Goal: Task Accomplishment & Management: Manage account settings

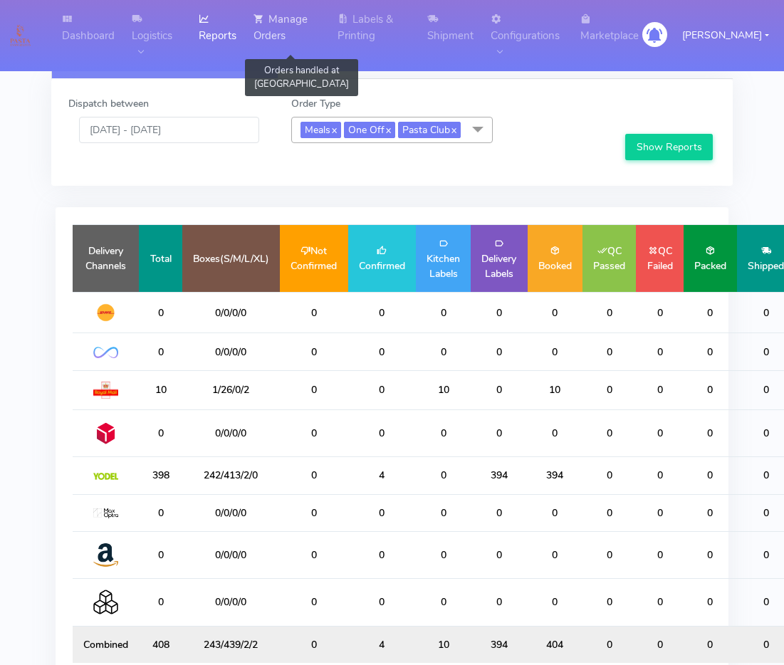
click at [329, 42] on link "Manage Orders" at bounding box center [287, 27] width 84 height 55
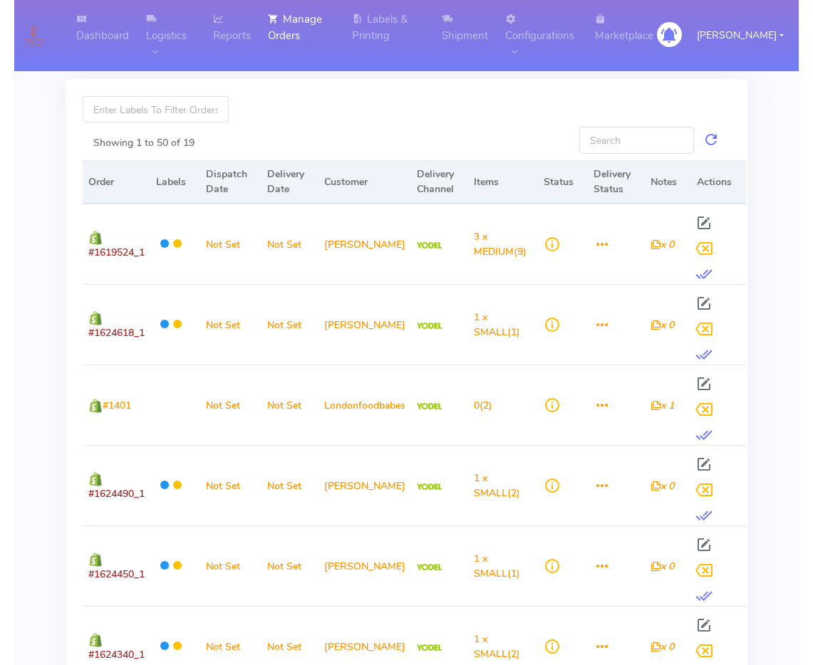
scroll to position [6, 0]
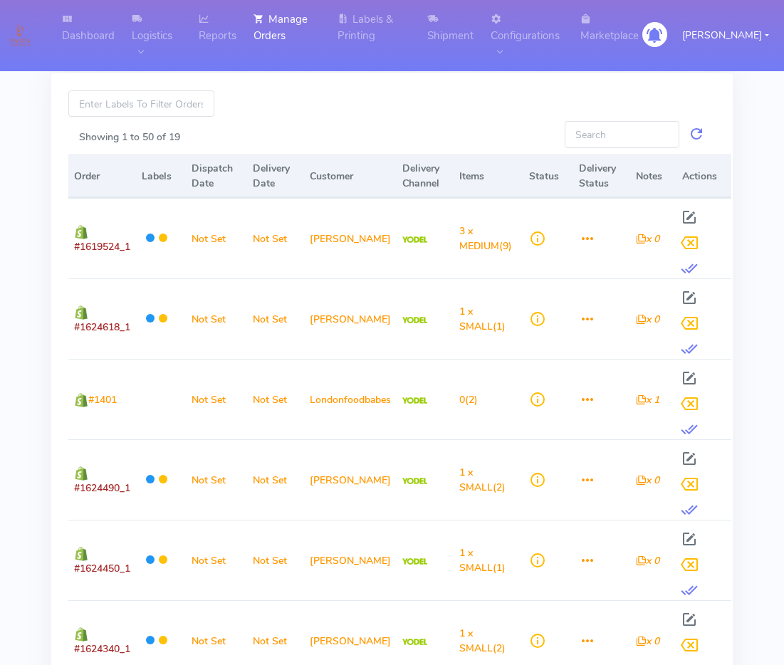
click at [246, 65] on li "Reports" at bounding box center [218, 35] width 56 height 71
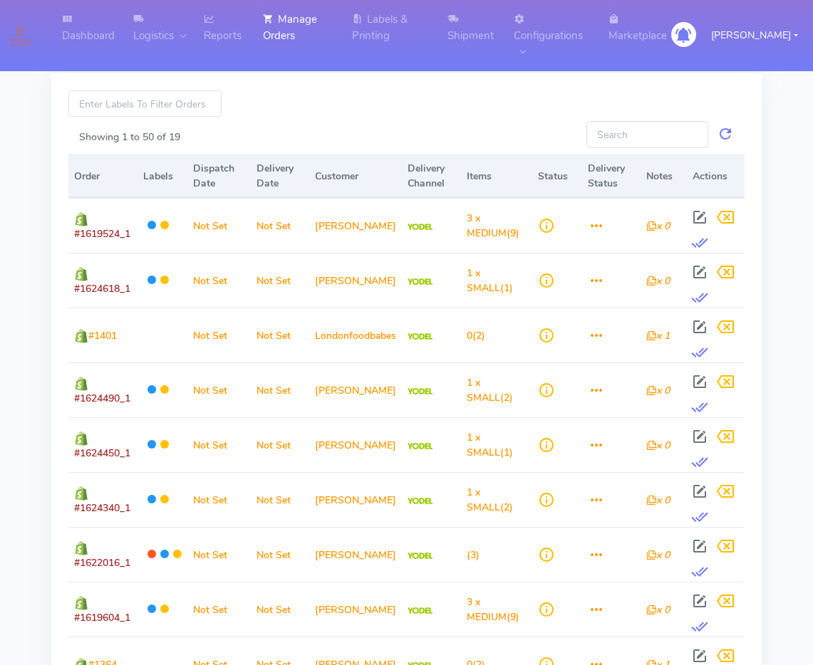
click at [271, 61] on link "Search Orders" at bounding box center [264, 51] width 142 height 28
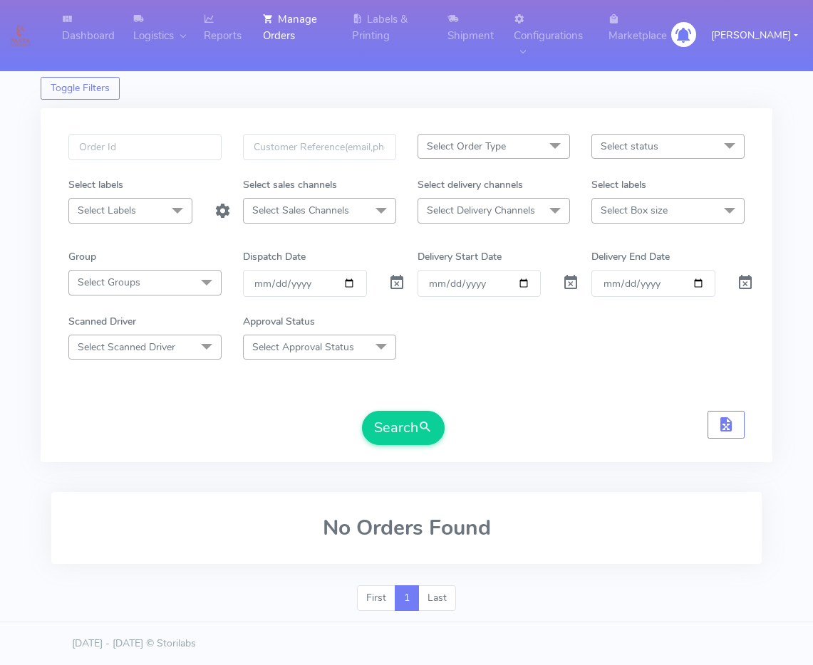
scroll to position [2, 0]
click at [477, 140] on span "Select Order Type" at bounding box center [466, 147] width 79 height 14
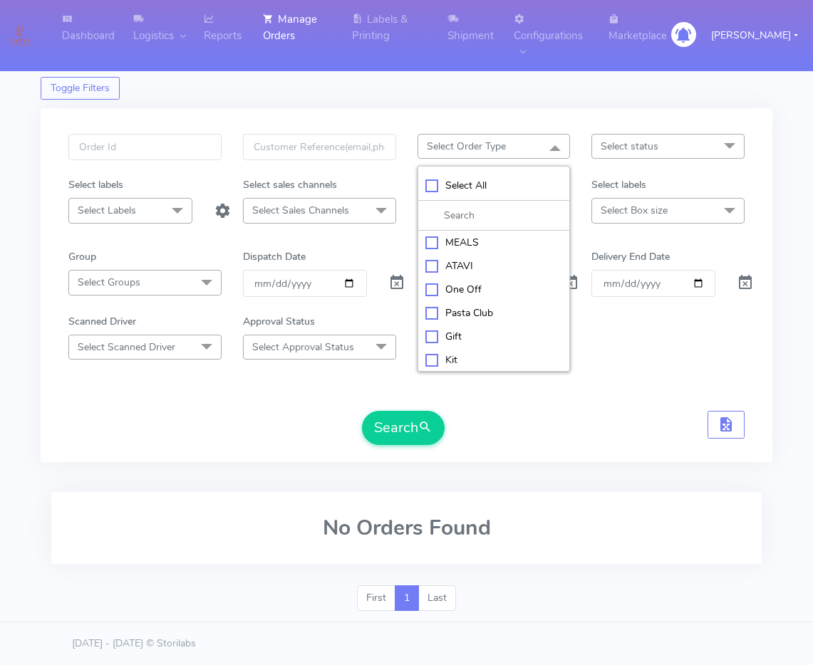
click at [483, 250] on li "MEALS" at bounding box center [494, 243] width 152 height 24
checkbox input "true"
click at [631, 198] on span "Select Box size" at bounding box center [667, 210] width 153 height 25
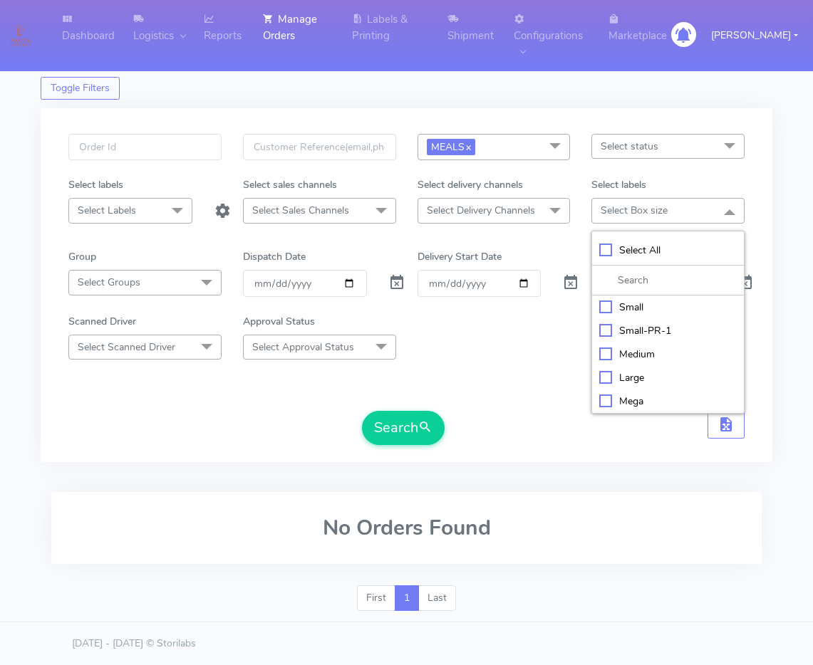
click at [627, 300] on div "Small" at bounding box center [668, 307] width 138 height 15
checkbox input "true"
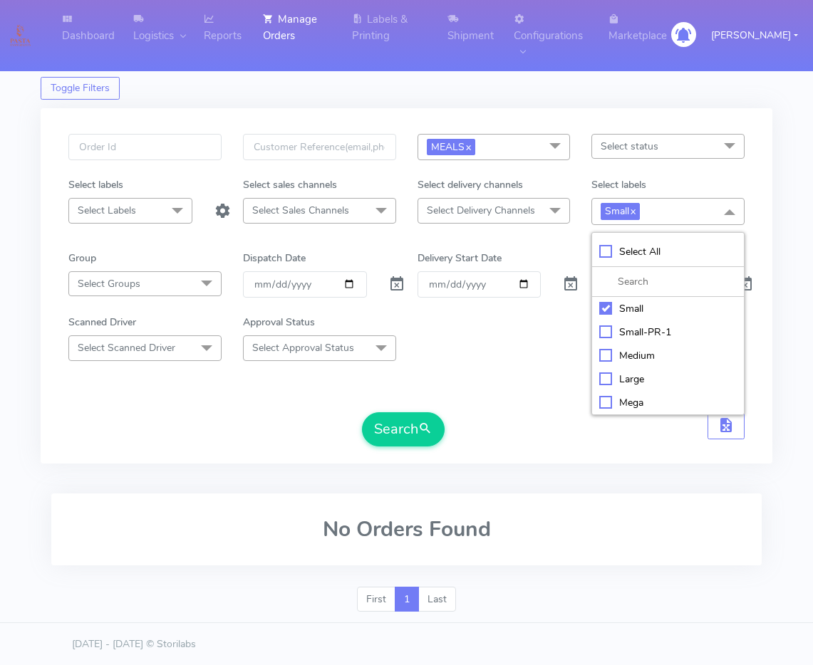
click at [553, 210] on span at bounding box center [555, 211] width 28 height 27
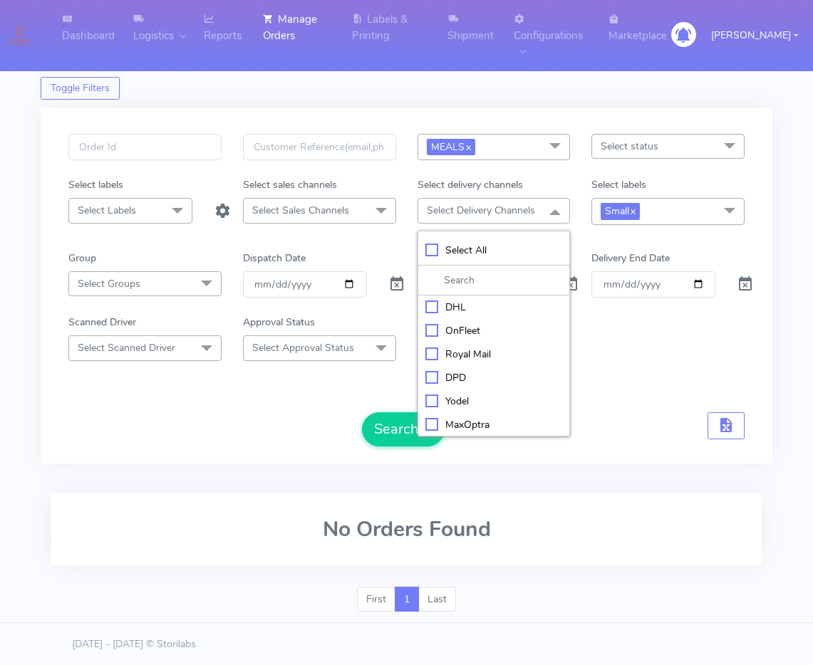
click at [457, 333] on div "OnFleet" at bounding box center [494, 330] width 138 height 15
checkbox input "true"
click at [350, 280] on input "[DATE]" at bounding box center [305, 284] width 124 height 26
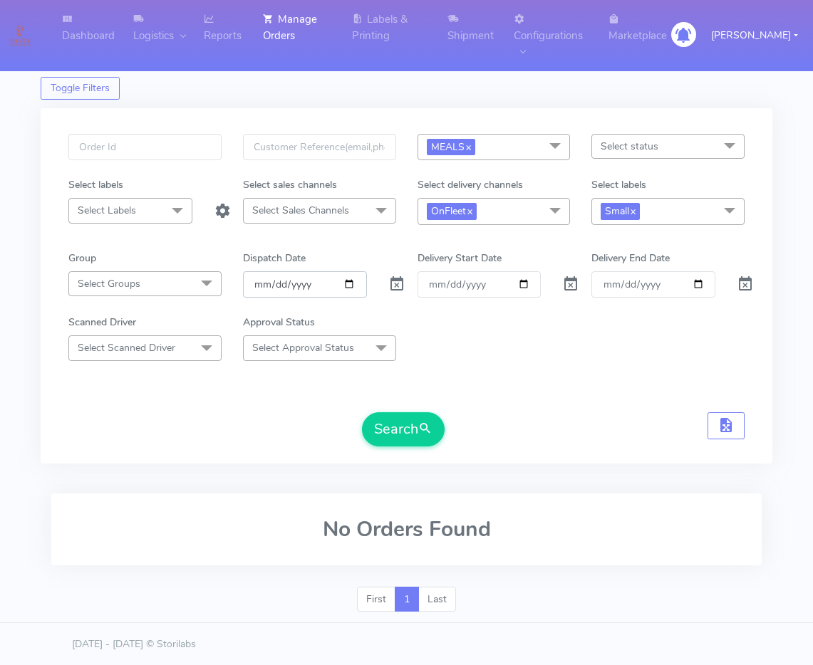
type input "[DATE]"
click at [384, 431] on button "Search" at bounding box center [403, 430] width 83 height 34
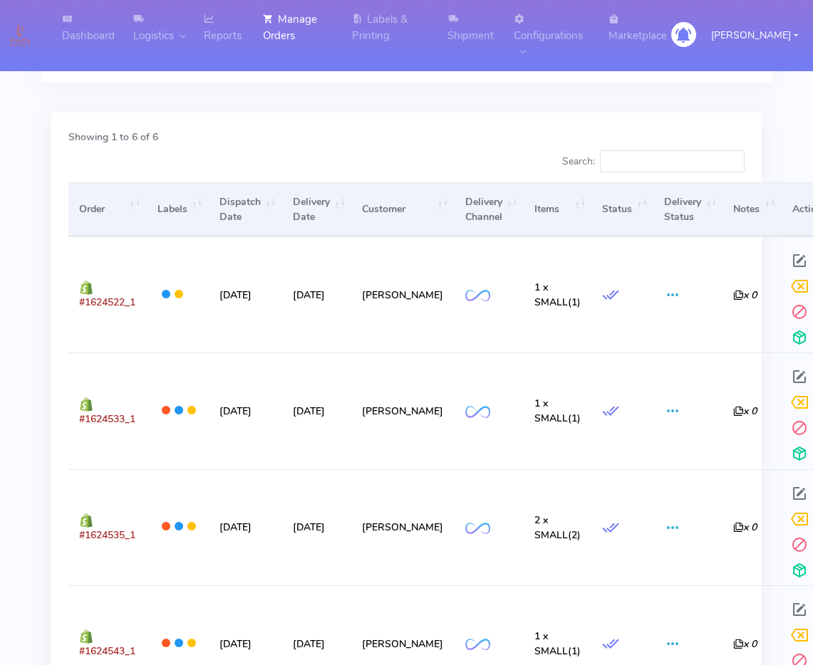
scroll to position [383, 0]
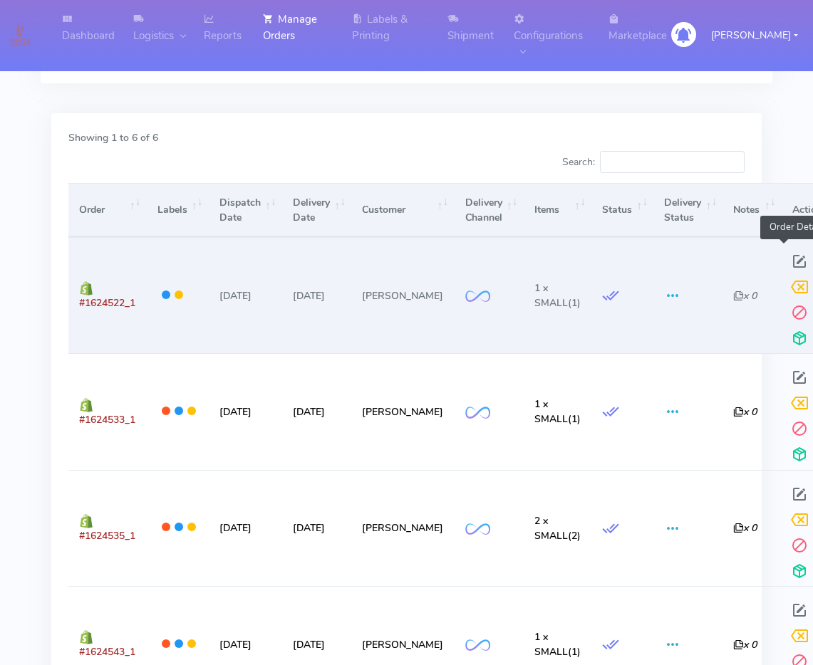
click at [784, 261] on span at bounding box center [800, 265] width 26 height 14
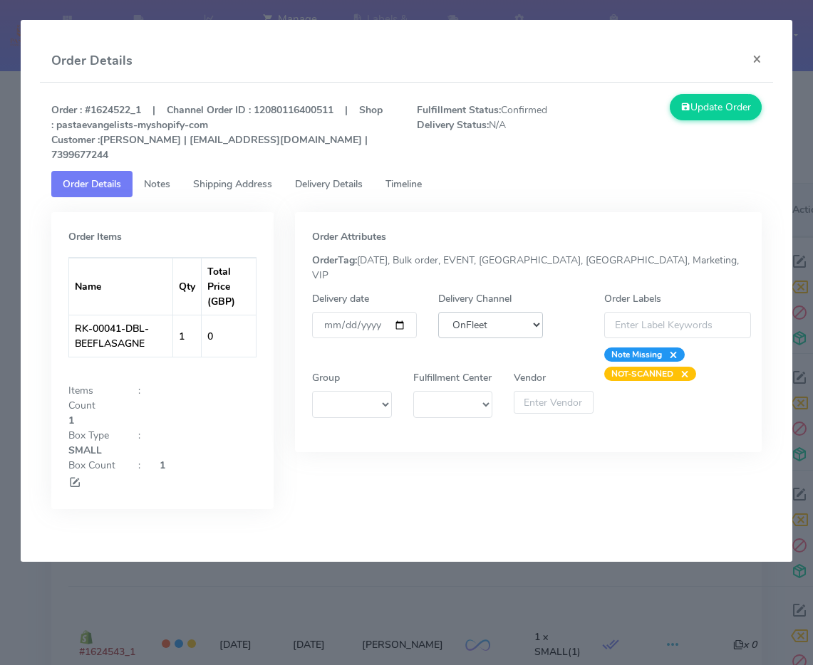
click at [470, 312] on select "DHL OnFleet Royal Mail DPD Yodel MaxOptra Amazon Collection" at bounding box center [490, 325] width 105 height 26
select select "5"
click at [438, 312] on select "DHL OnFleet Royal Mail DPD Yodel MaxOptra Amazon Collection" at bounding box center [490, 325] width 105 height 26
click at [716, 110] on button "Update Order" at bounding box center [716, 107] width 93 height 26
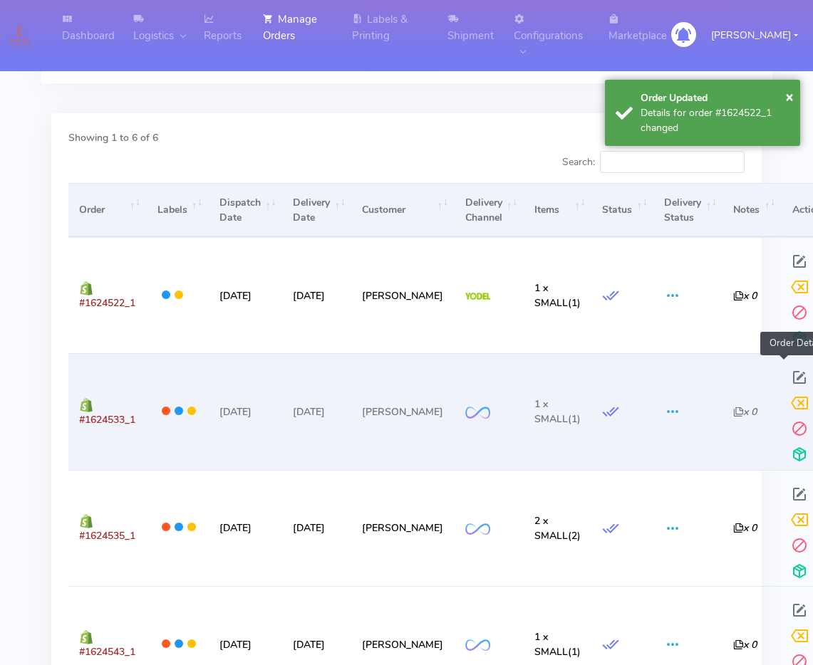
click at [784, 374] on span at bounding box center [800, 381] width 26 height 14
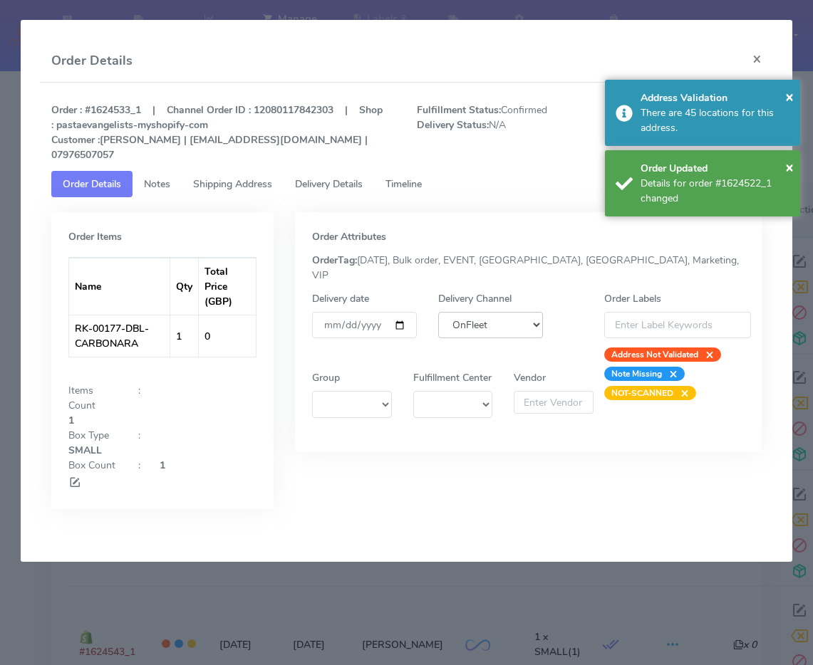
click at [520, 312] on select "DHL OnFleet Royal Mail DPD Yodel MaxOptra Amazon Collection" at bounding box center [490, 325] width 105 height 26
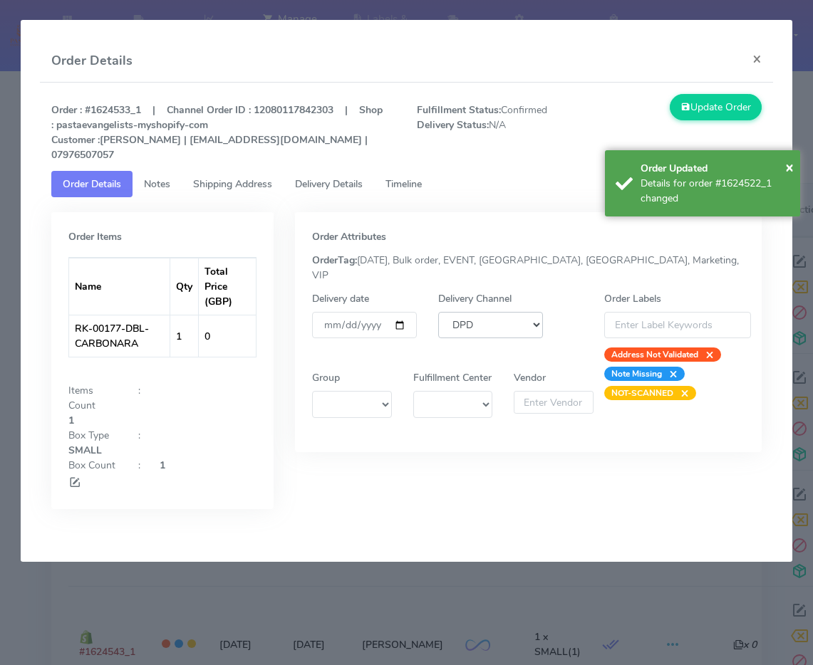
click at [438, 312] on select "DHL OnFleet Royal Mail DPD Yodel MaxOptra Amazon Collection" at bounding box center [490, 325] width 105 height 26
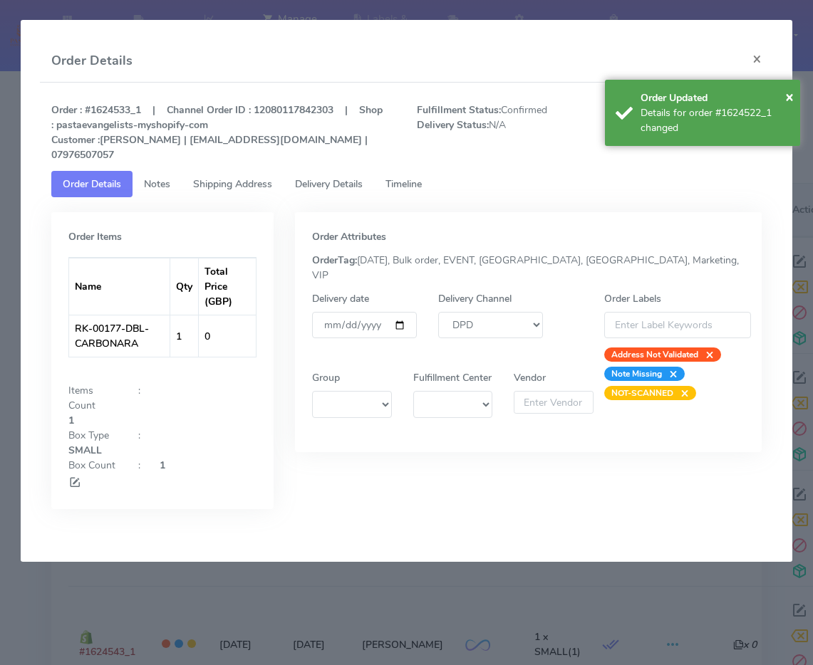
click at [496, 310] on div "Delivery Channel DHL OnFleet Royal Mail DPD Yodel MaxOptra Amazon Collection" at bounding box center [490, 326] width 126 height 71
click at [494, 312] on select "DHL OnFleet Royal Mail DPD Yodel MaxOptra Amazon Collection" at bounding box center [490, 325] width 105 height 26
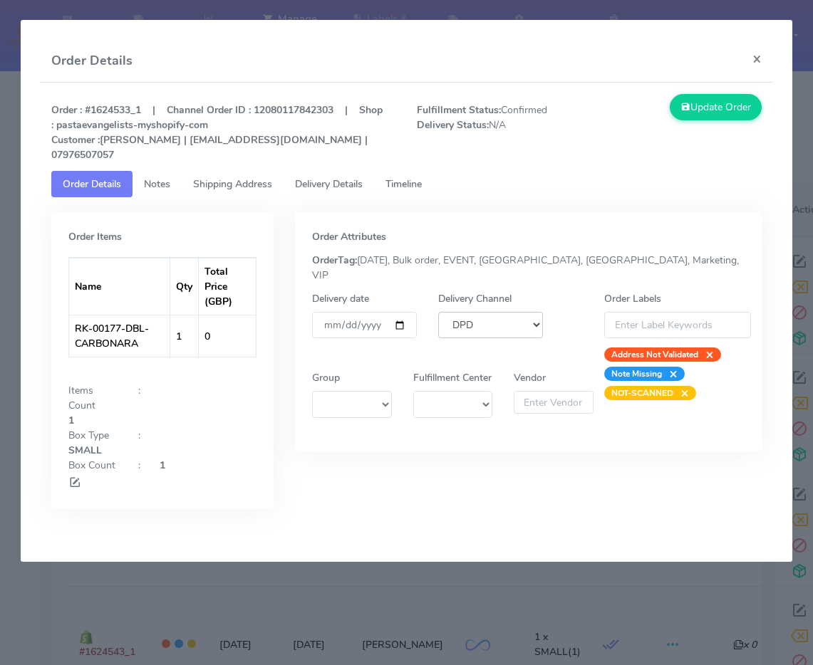
select select "5"
click at [438, 312] on select "DHL OnFleet Royal Mail DPD Yodel MaxOptra Amazon Collection" at bounding box center [490, 325] width 105 height 26
click at [721, 110] on button "Update Order" at bounding box center [716, 107] width 93 height 26
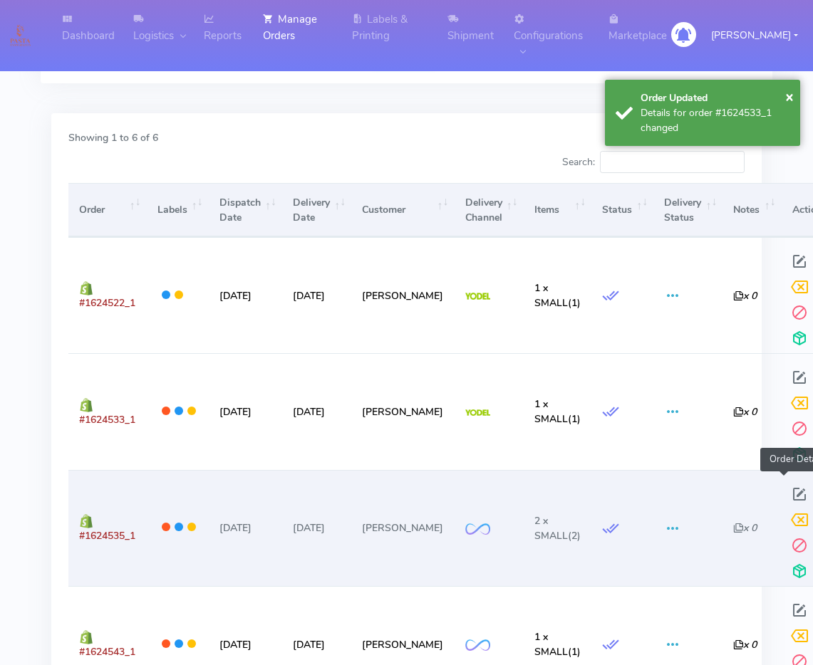
click at [784, 494] on span at bounding box center [800, 498] width 26 height 14
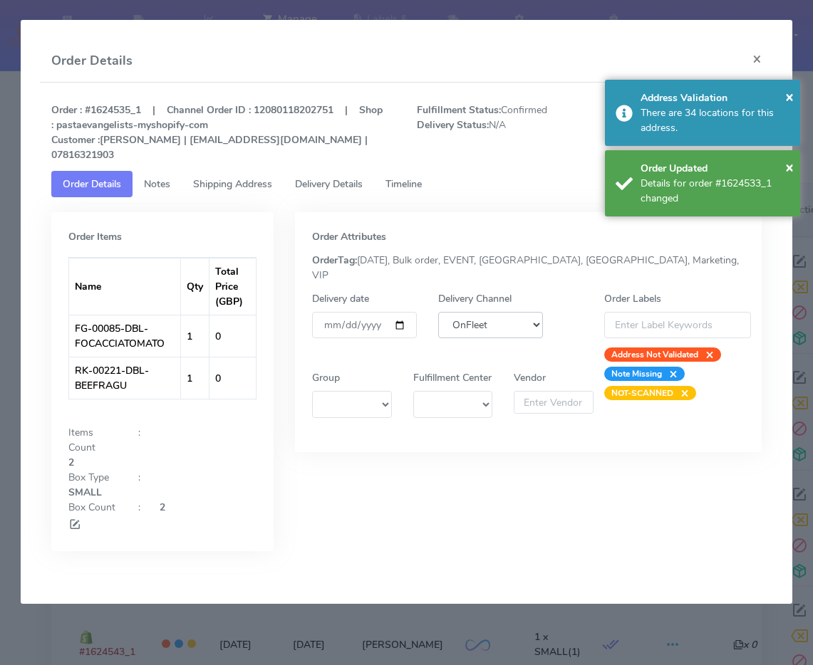
click at [509, 312] on select "DHL OnFleet Royal Mail DPD Yodel MaxOptra Amazon Collection" at bounding box center [490, 325] width 105 height 26
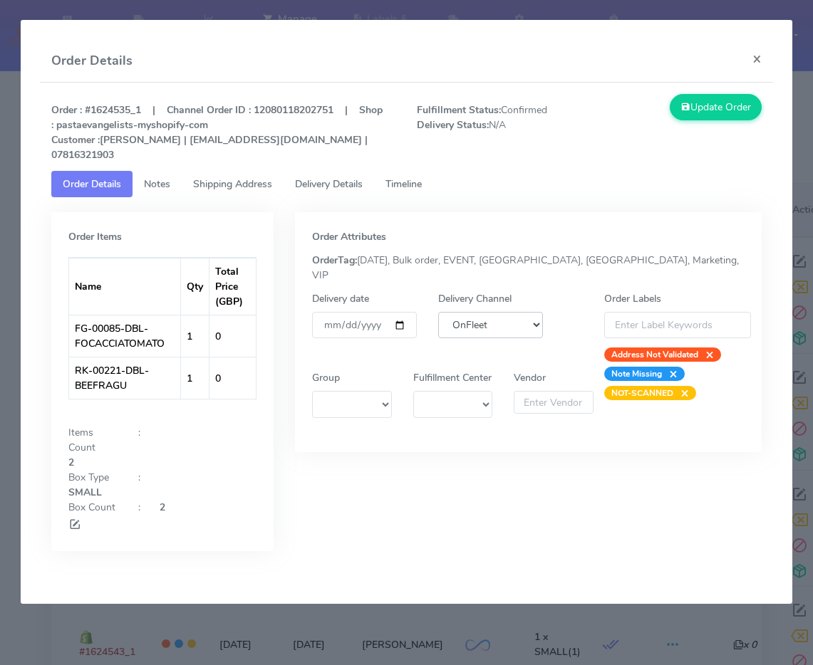
select select "5"
click at [438, 312] on select "DHL OnFleet Royal Mail DPD Yodel MaxOptra Amazon Collection" at bounding box center [490, 325] width 105 height 26
click at [693, 106] on button "Update Order" at bounding box center [716, 107] width 93 height 26
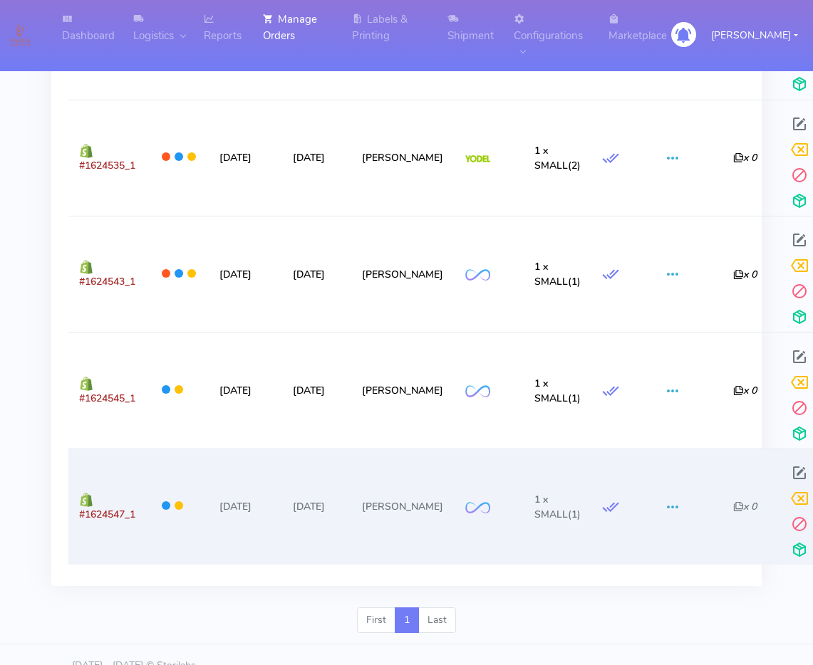
scroll to position [752, 0]
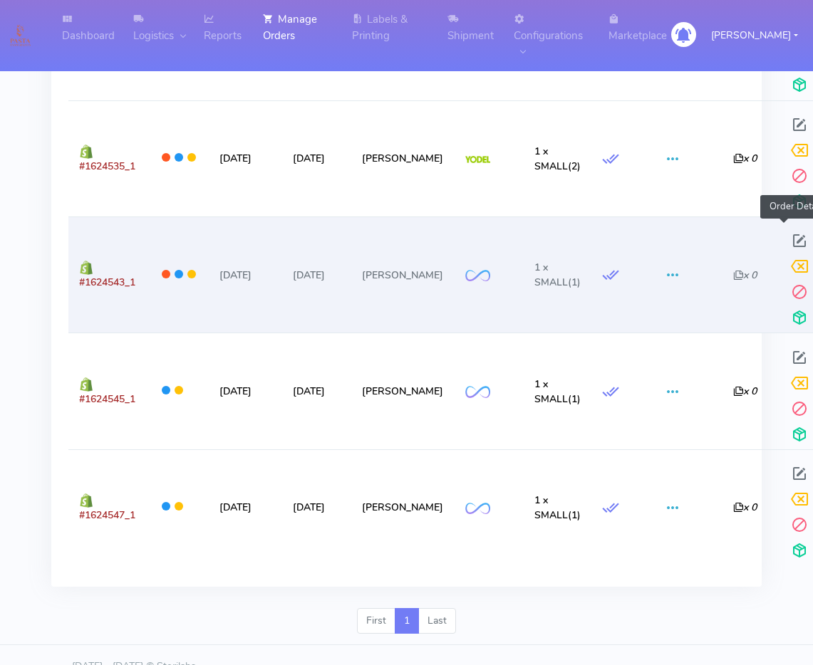
click at [784, 237] on span at bounding box center [800, 244] width 26 height 14
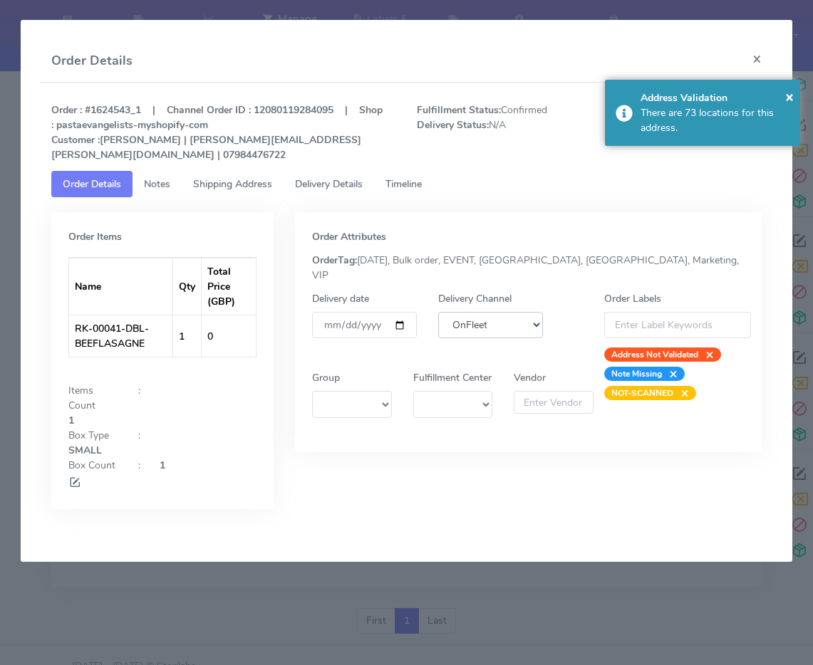
click at [502, 312] on select "DHL OnFleet Royal Mail DPD Yodel MaxOptra Amazon Collection" at bounding box center [490, 325] width 105 height 26
select select "5"
click at [438, 312] on select "DHL OnFleet Royal Mail DPD Yodel MaxOptra Amazon Collection" at bounding box center [490, 325] width 105 height 26
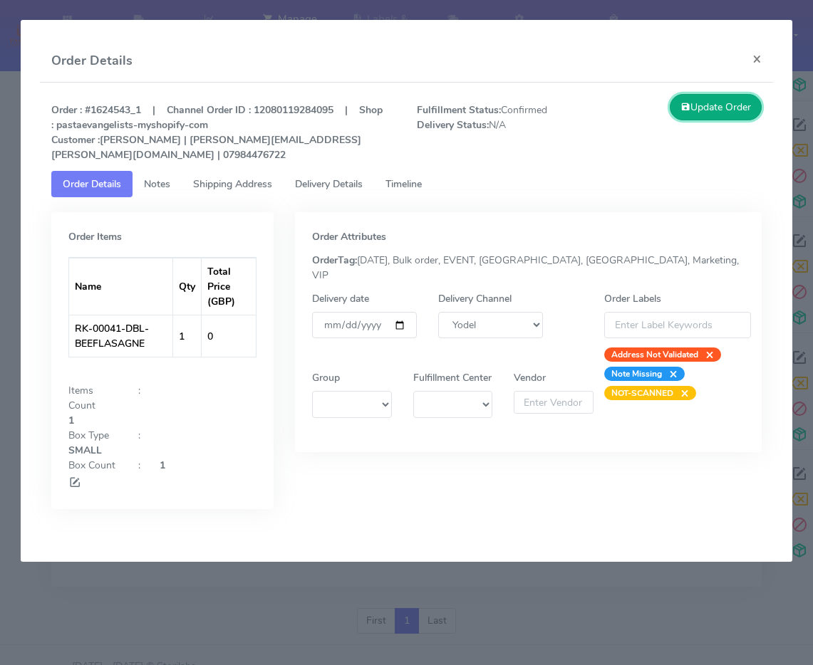
click at [725, 106] on button "Update Order" at bounding box center [716, 107] width 93 height 26
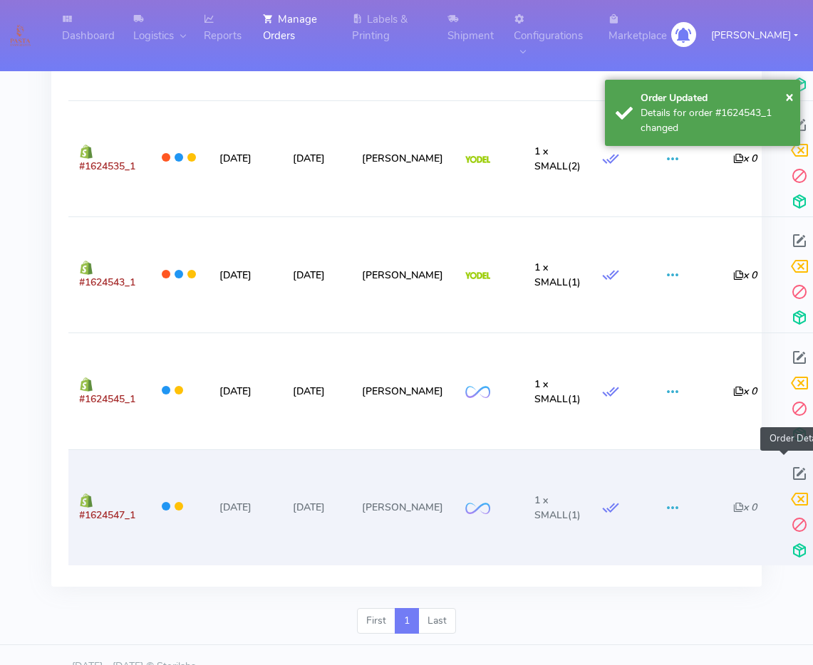
click at [784, 470] on span at bounding box center [800, 477] width 26 height 14
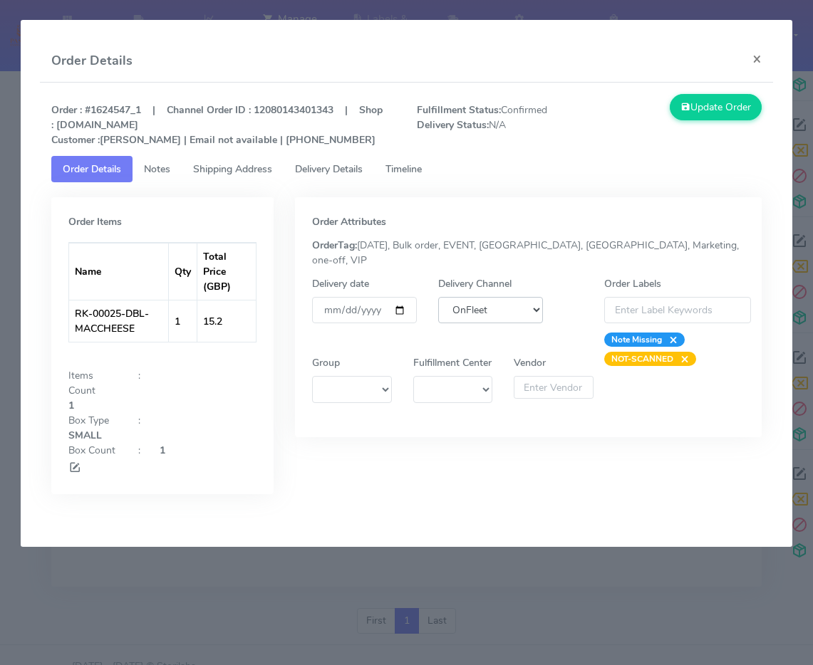
click at [529, 297] on select "DHL OnFleet Royal Mail DPD Yodel MaxOptra Amazon Collection" at bounding box center [490, 310] width 105 height 26
select select "5"
click at [438, 297] on select "DHL OnFleet Royal Mail DPD Yodel MaxOptra Amazon Collection" at bounding box center [490, 310] width 105 height 26
click at [707, 98] on button "Update Order" at bounding box center [716, 107] width 93 height 26
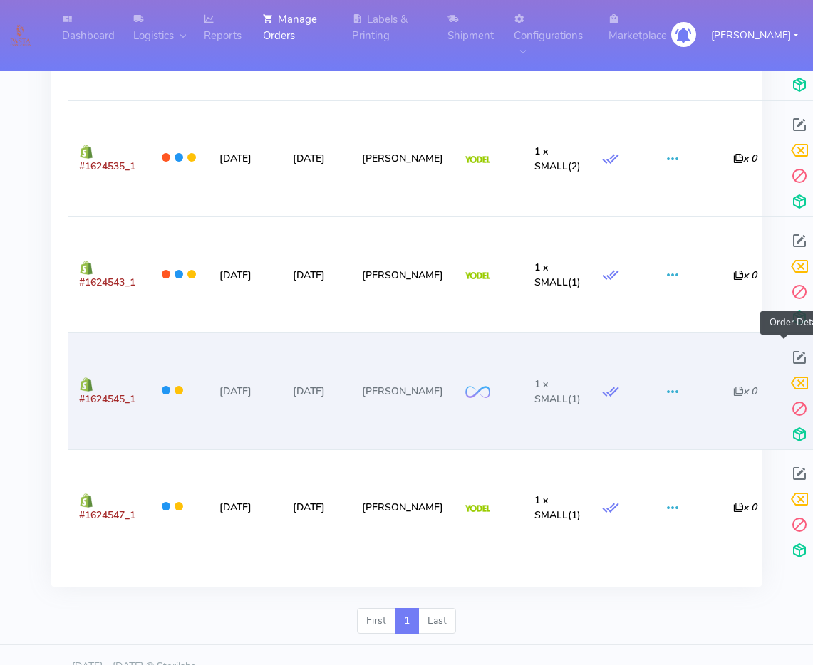
click at [784, 359] on span at bounding box center [800, 361] width 26 height 14
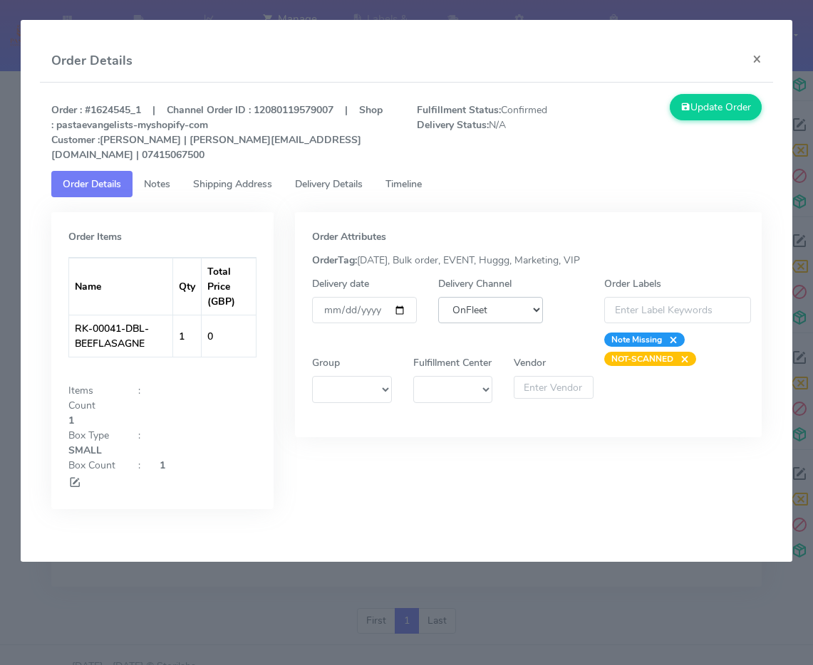
click at [524, 297] on select "DHL OnFleet Royal Mail DPD Yodel MaxOptra Amazon Collection" at bounding box center [490, 310] width 105 height 26
select select "5"
click at [438, 297] on select "DHL OnFleet Royal Mail DPD Yodel MaxOptra Amazon Collection" at bounding box center [490, 310] width 105 height 26
click at [685, 110] on icon at bounding box center [685, 107] width 10 height 14
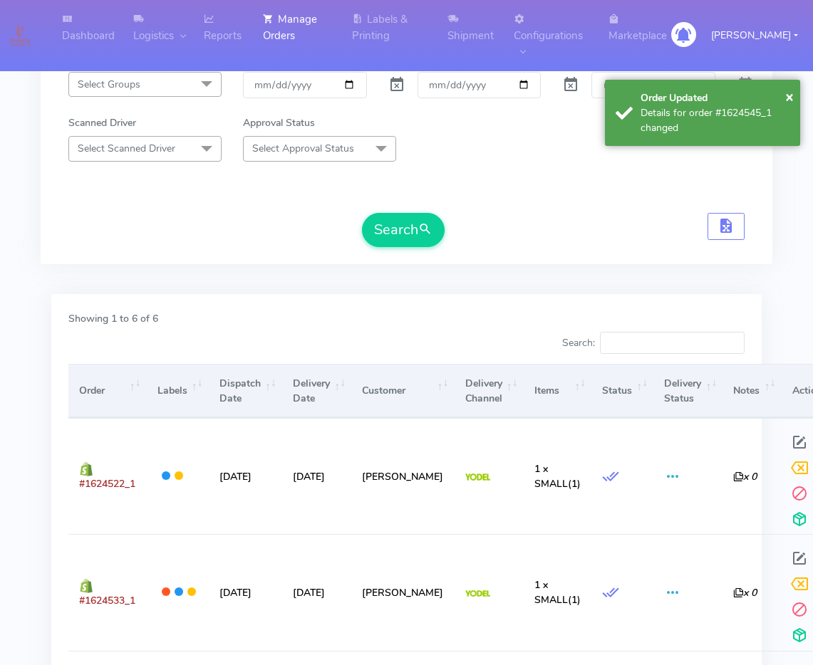
scroll to position [0, 0]
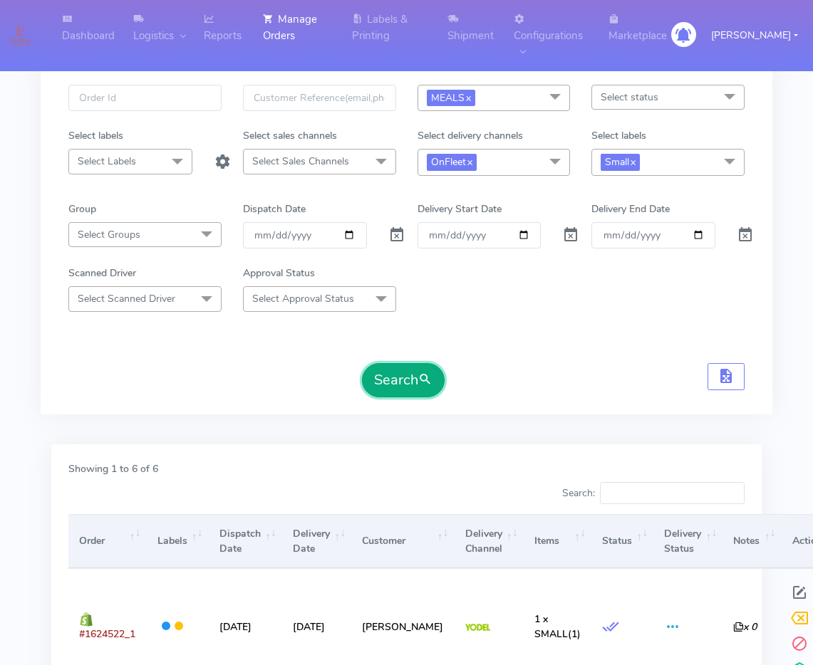
click at [417, 379] on button "Search" at bounding box center [403, 380] width 83 height 34
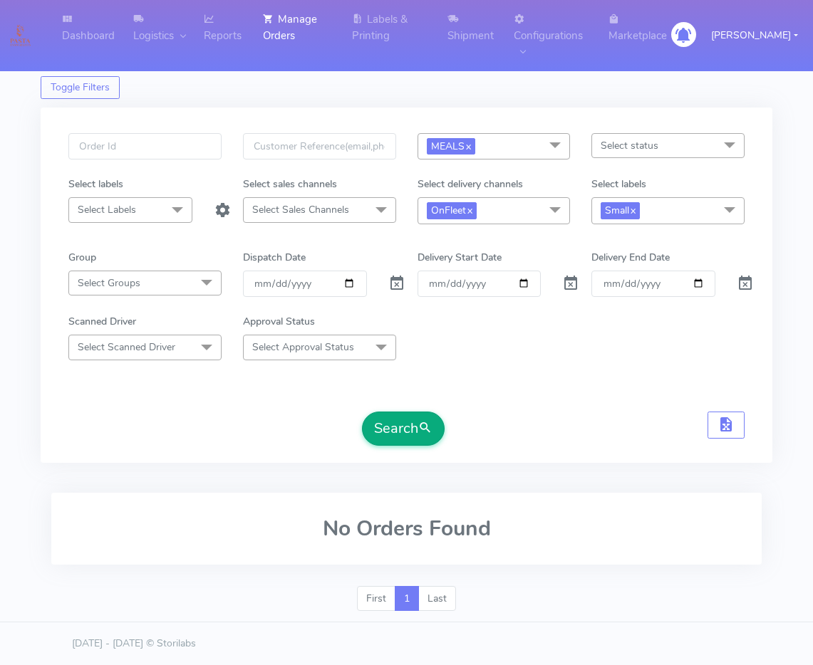
scroll to position [3, 0]
